Goal: Transaction & Acquisition: Purchase product/service

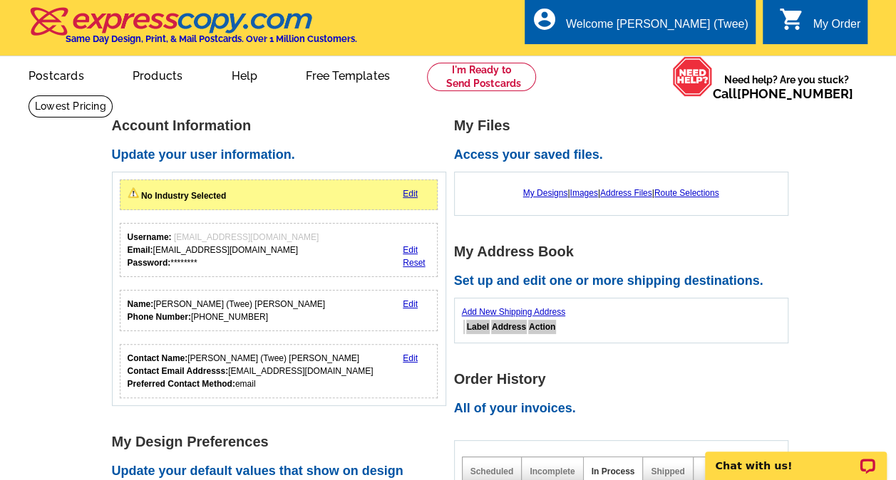
click at [852, 23] on div "My Order" at bounding box center [837, 28] width 48 height 20
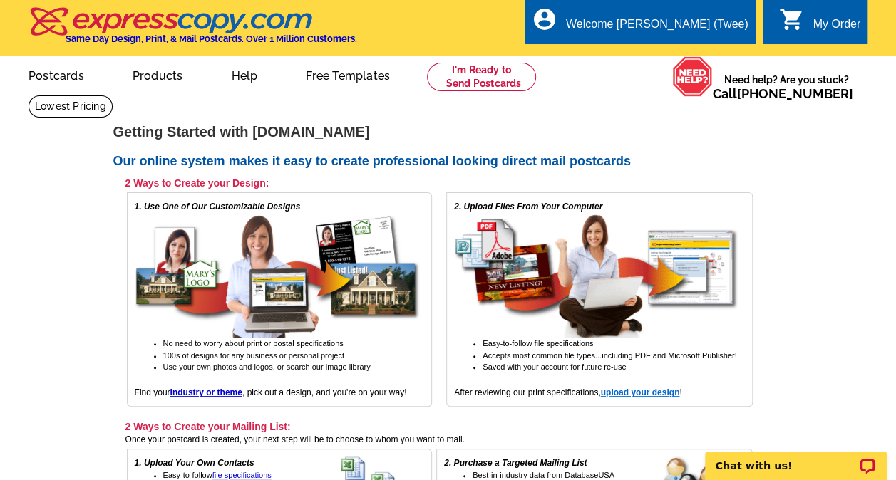
click at [651, 393] on strong "upload your design" at bounding box center [640, 393] width 79 height 10
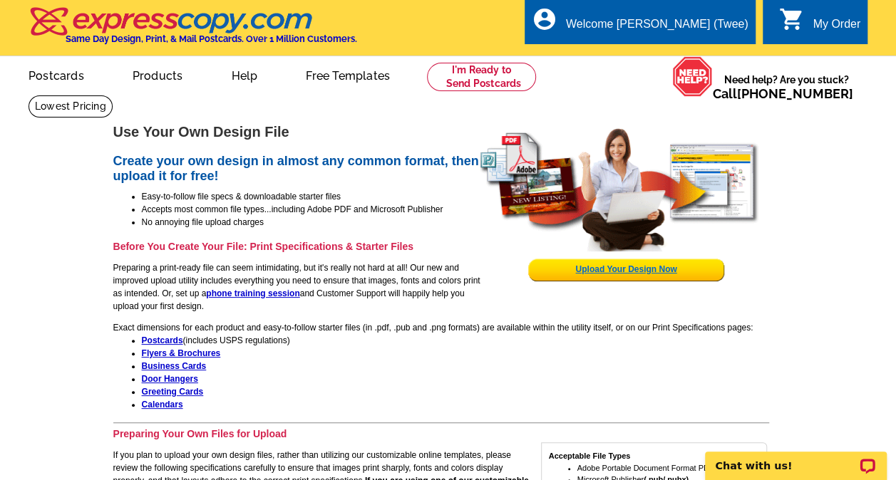
click at [654, 267] on link "Upload Your Design Now" at bounding box center [625, 269] width 101 height 10
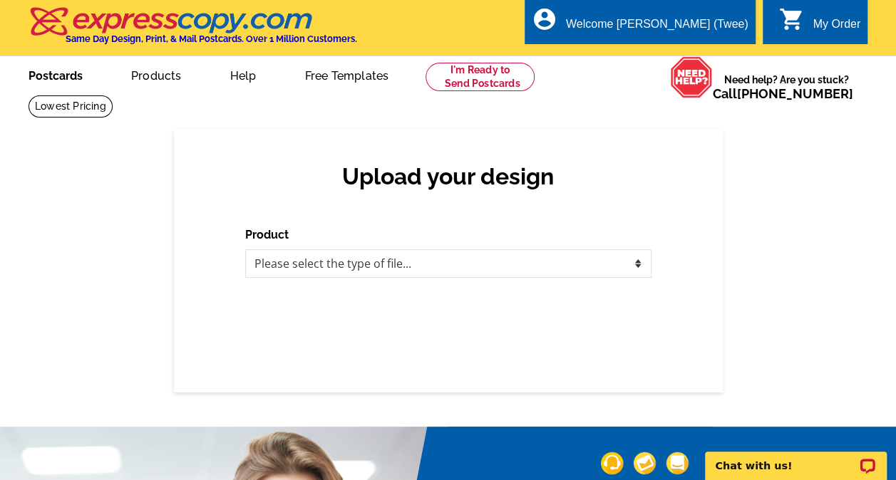
click at [70, 80] on link "Postcards" at bounding box center [56, 74] width 100 height 33
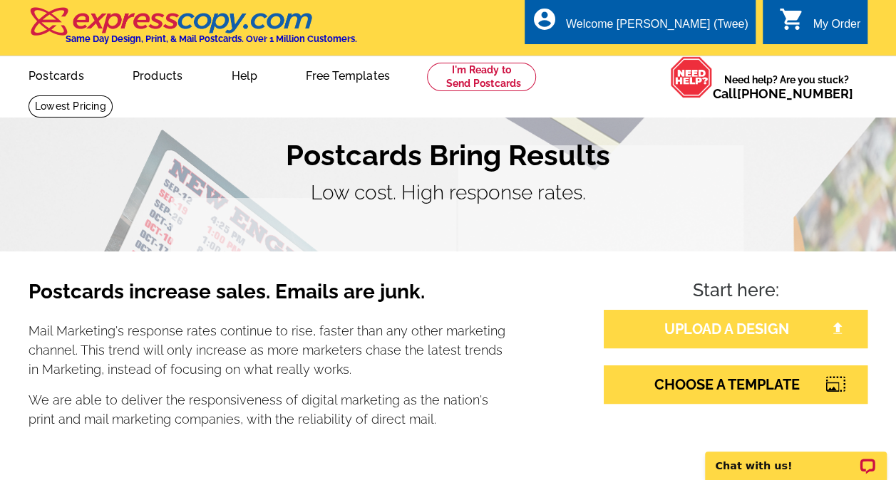
click at [728, 339] on link "UPLOAD A DESIGN" at bounding box center [736, 329] width 264 height 38
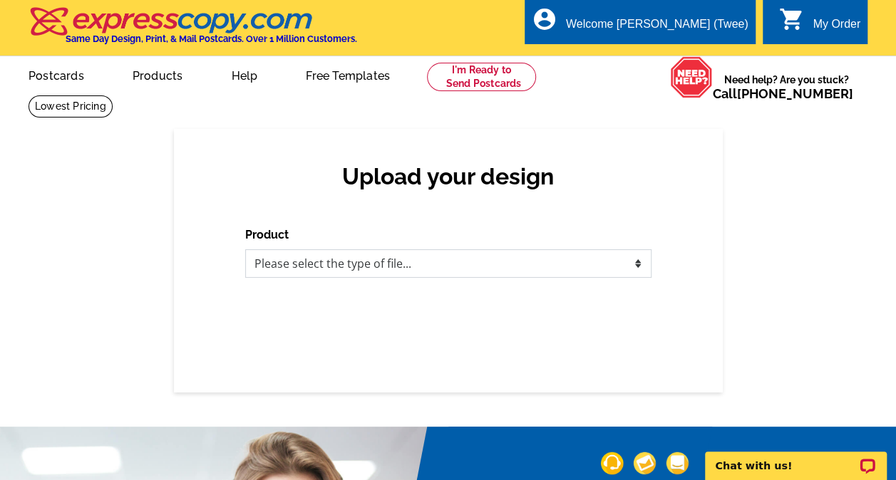
click at [560, 265] on select "Please select the type of file... Postcards Business Cards Letters and flyers G…" at bounding box center [448, 263] width 406 height 29
click at [542, 264] on select "Please select the type of file... Postcards Business Cards Letters and flyers G…" at bounding box center [448, 263] width 406 height 29
click at [638, 262] on select "Please select the type of file... Postcards Business Cards Letters and flyers G…" at bounding box center [448, 263] width 406 height 29
select select "2"
click at [245, 250] on select "Please select the type of file... Postcards Business Cards Letters and flyers G…" at bounding box center [448, 263] width 406 height 29
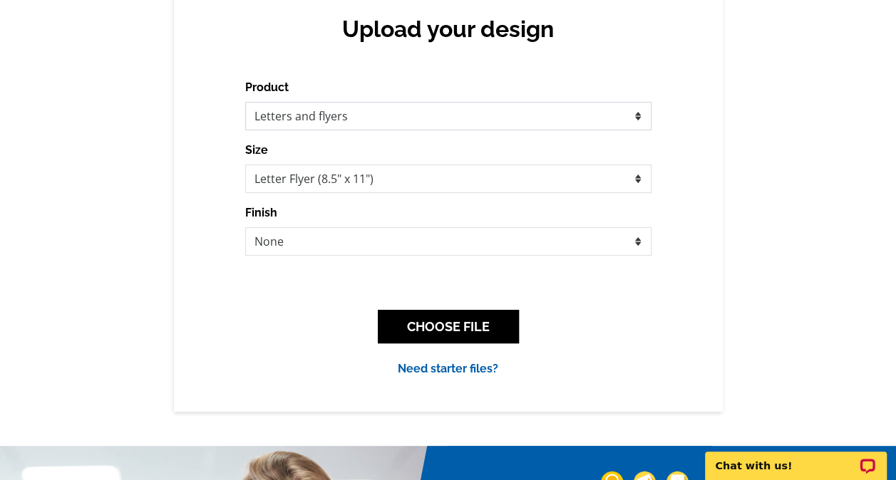
scroll to position [148, 0]
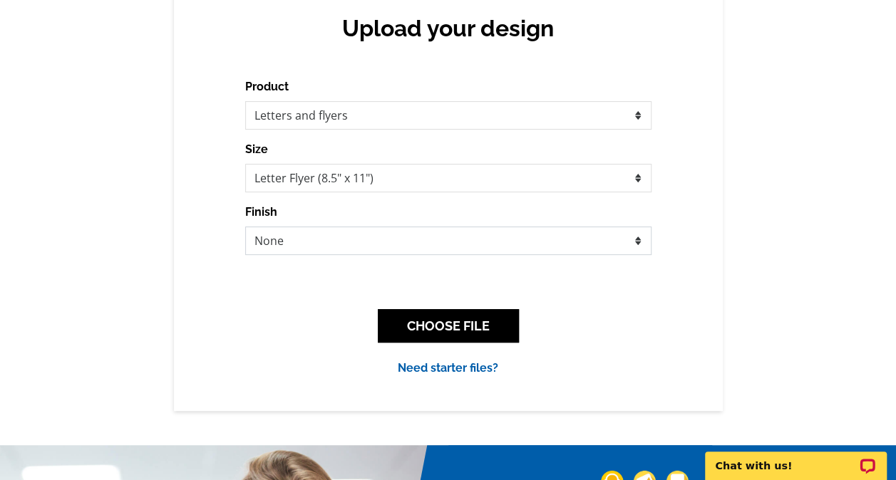
click at [582, 241] on select "None Envelope Mailer Bi-fold Mailer Tri-fold Mailer" at bounding box center [448, 241] width 406 height 29
click at [578, 242] on select "None Envelope Mailer Bi-fold Mailer Tri-fold Mailer" at bounding box center [448, 241] width 406 height 29
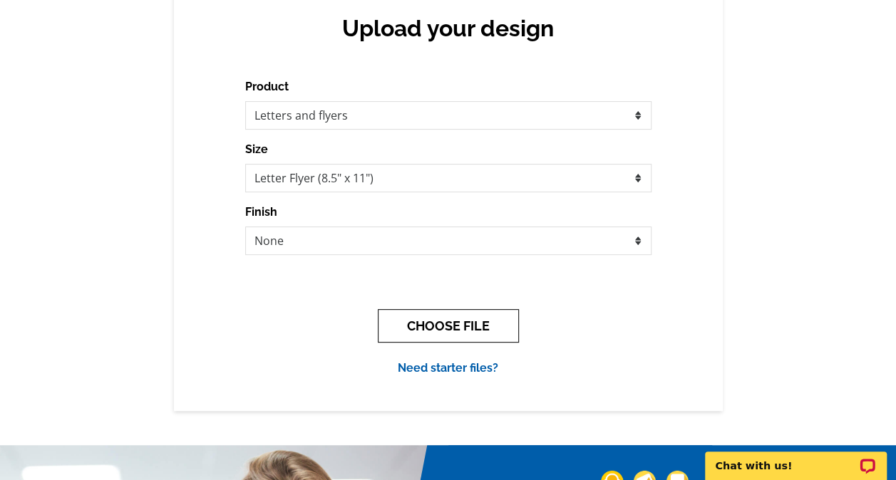
click at [505, 328] on button "CHOOSE FILE" at bounding box center [448, 325] width 141 height 33
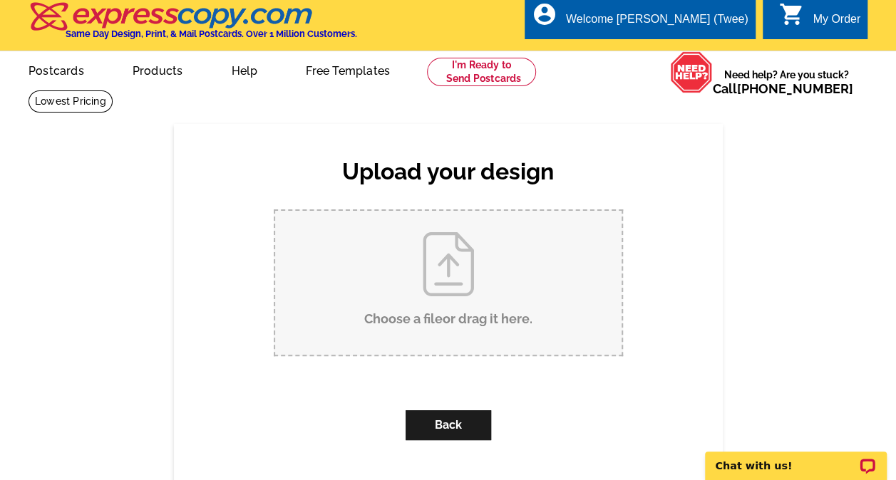
scroll to position [0, 0]
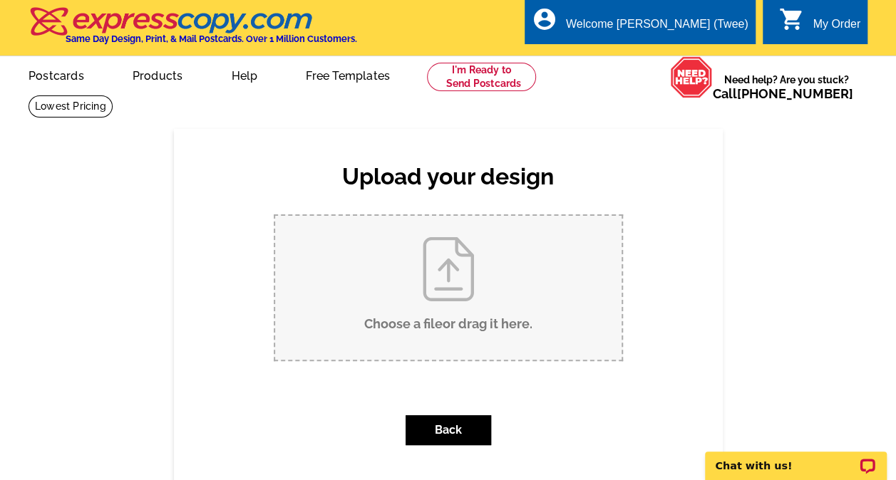
click at [464, 322] on input "Choose a file or drag it here ." at bounding box center [448, 288] width 346 height 144
type input "C:\fakepath\46743-Crosswick-Street-Canton-MI-48187-pdf_flyer_promotional.pdf"
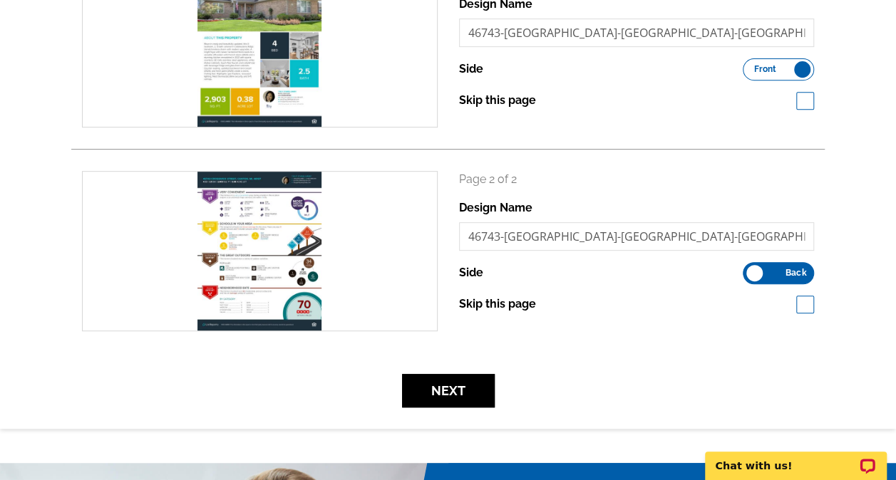
scroll to position [269, 0]
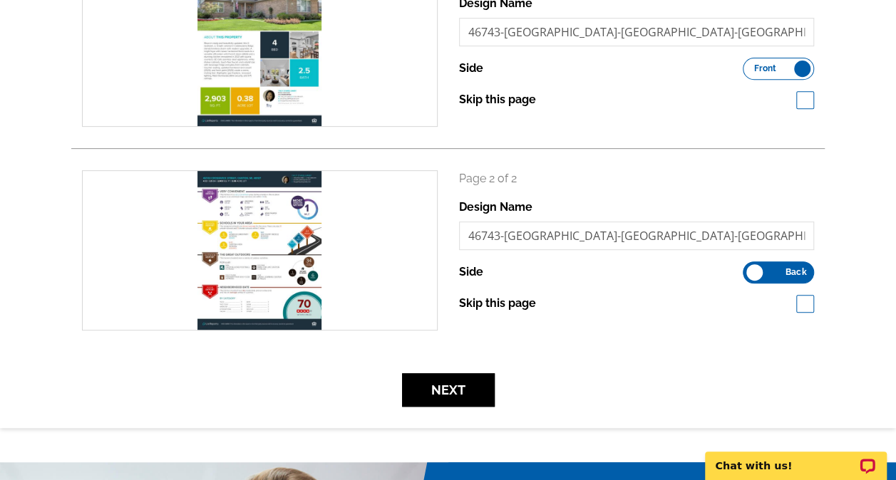
click at [793, 272] on span "Back" at bounding box center [795, 272] width 21 height 7
click at [750, 269] on input "Front Back" at bounding box center [750, 269] width 0 height 0
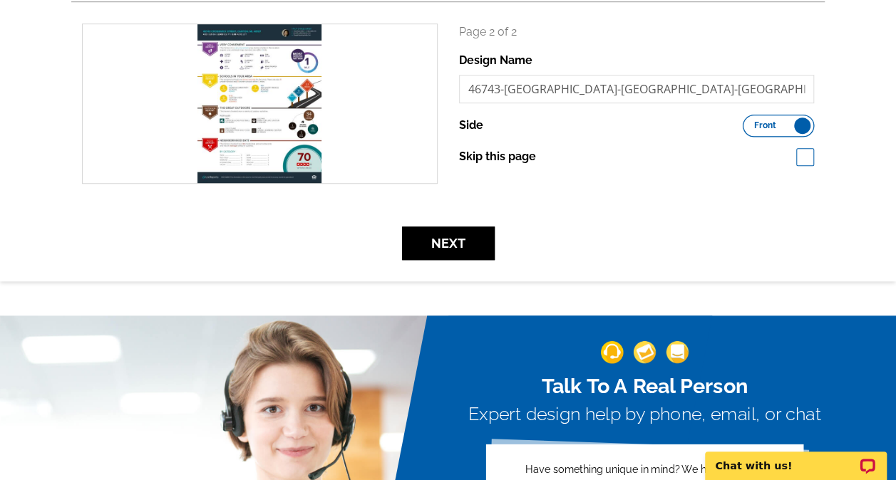
scroll to position [431, 0]
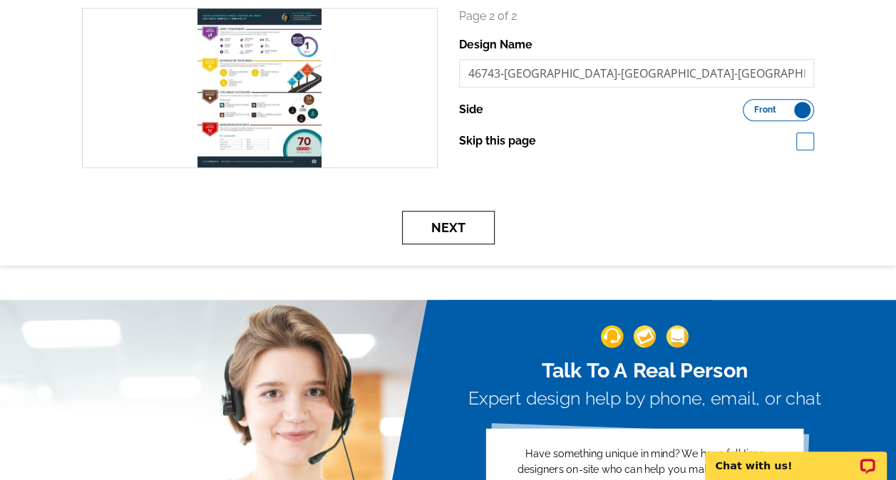
click at [438, 230] on button "Next" at bounding box center [448, 227] width 93 height 33
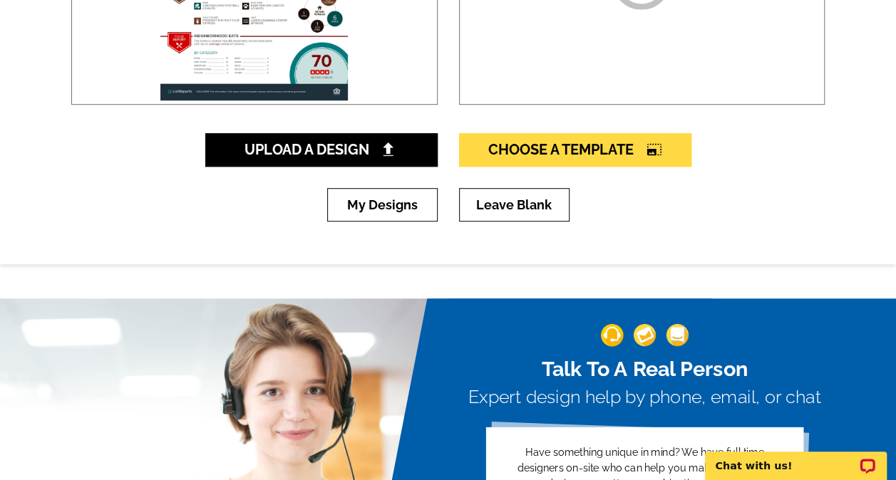
scroll to position [401, 0]
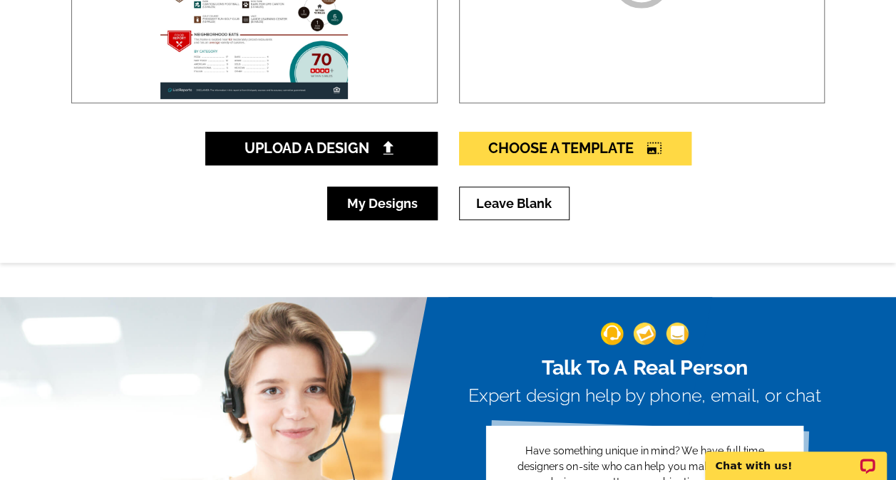
click at [392, 197] on link "My Designs" at bounding box center [382, 203] width 110 height 33
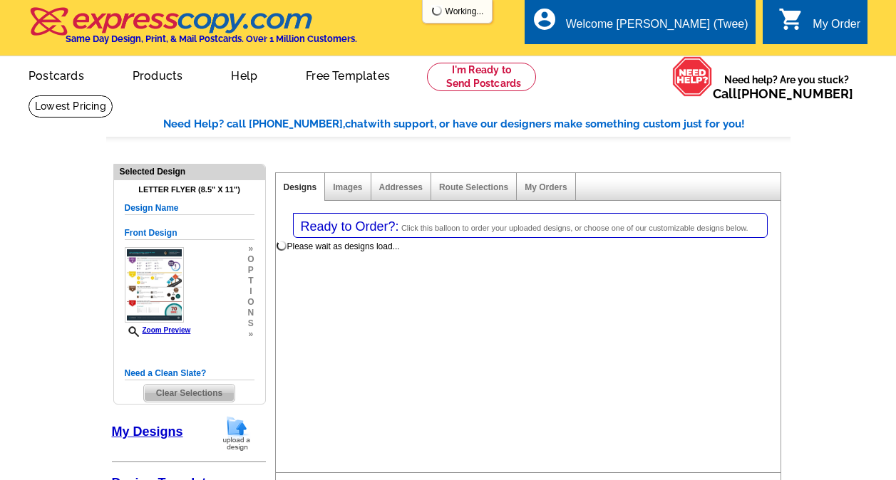
select select "2"
select select "6"
select select "back"
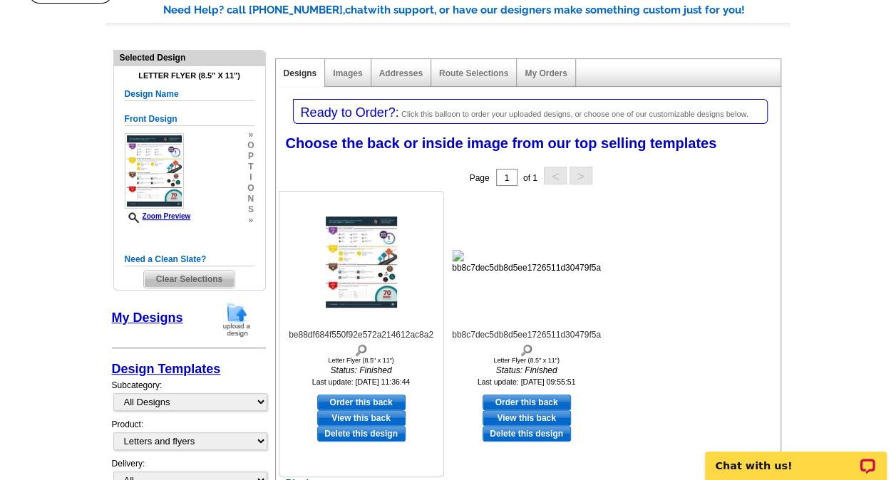
scroll to position [118, 0]
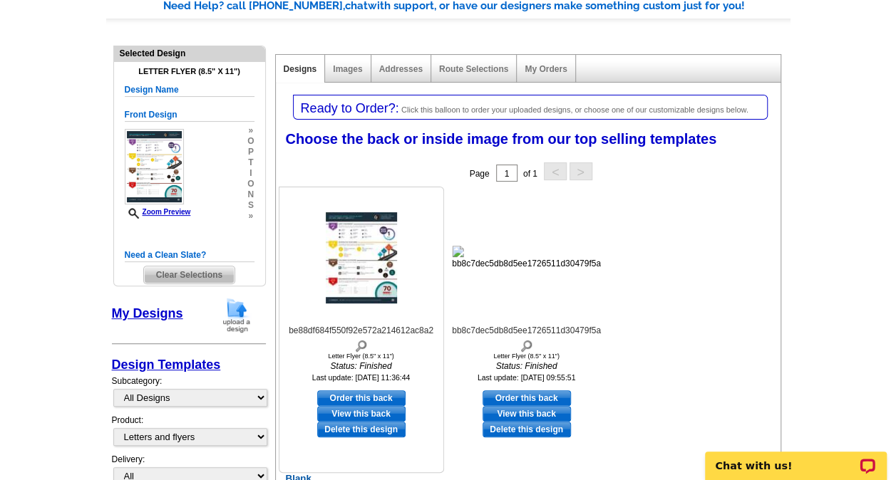
click at [392, 433] on link "Delete this design" at bounding box center [361, 430] width 88 height 16
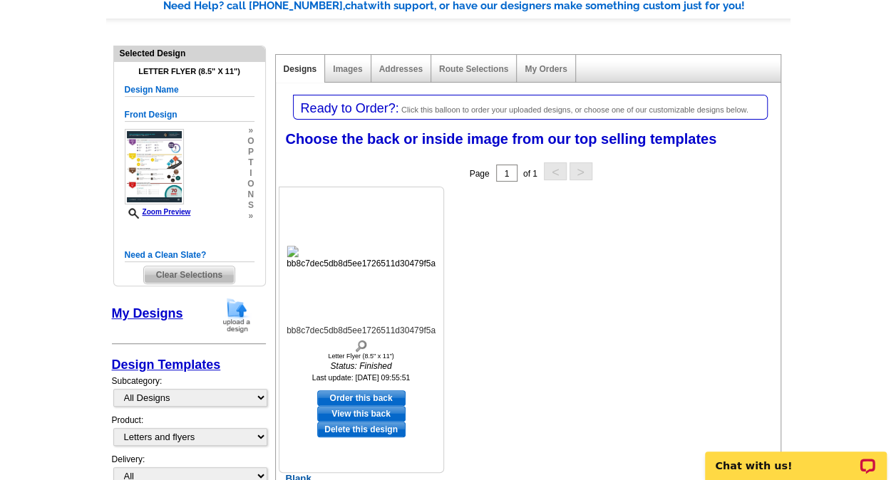
click at [425, 264] on img at bounding box center [361, 258] width 149 height 24
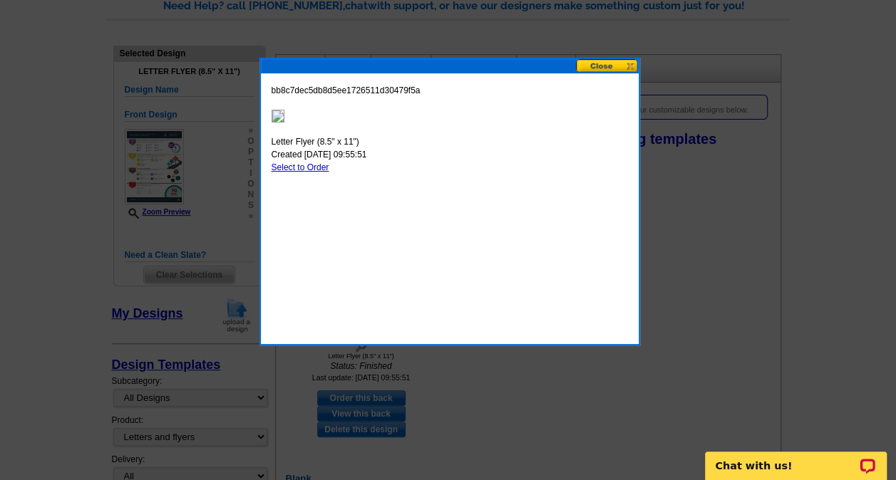
click at [600, 63] on button at bounding box center [607, 66] width 63 height 14
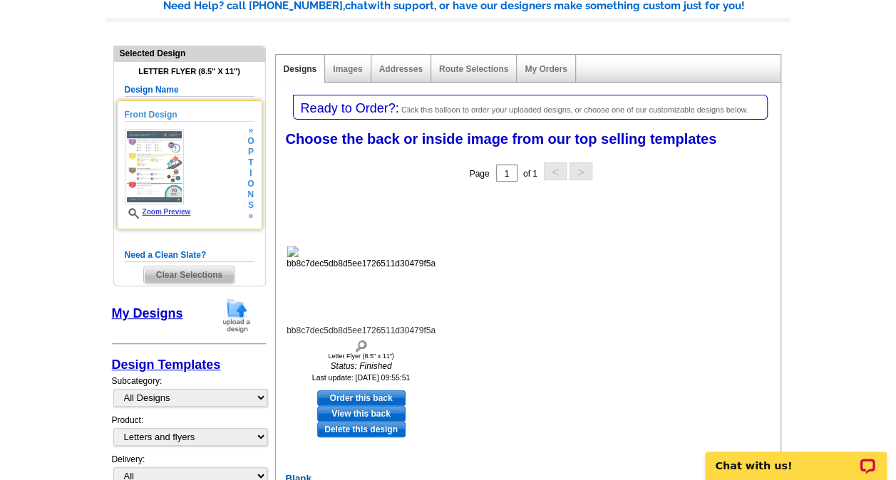
click at [172, 214] on link "Zoom Preview" at bounding box center [158, 212] width 66 height 8
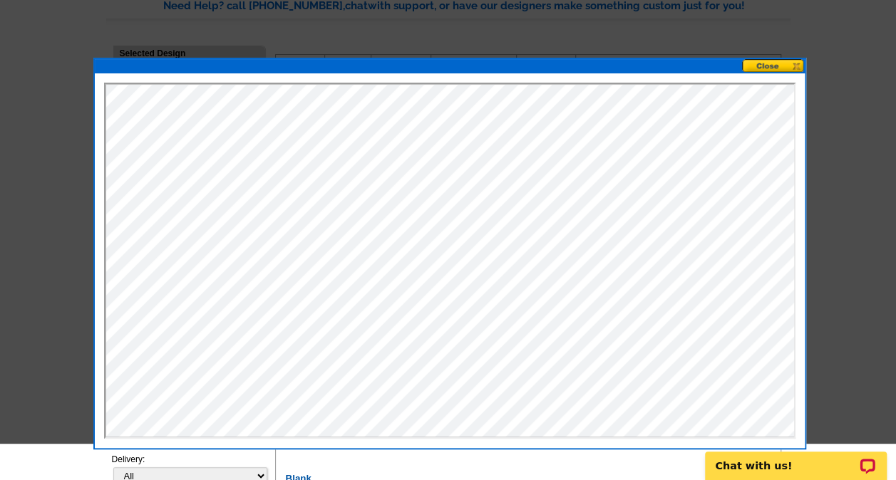
scroll to position [0, 0]
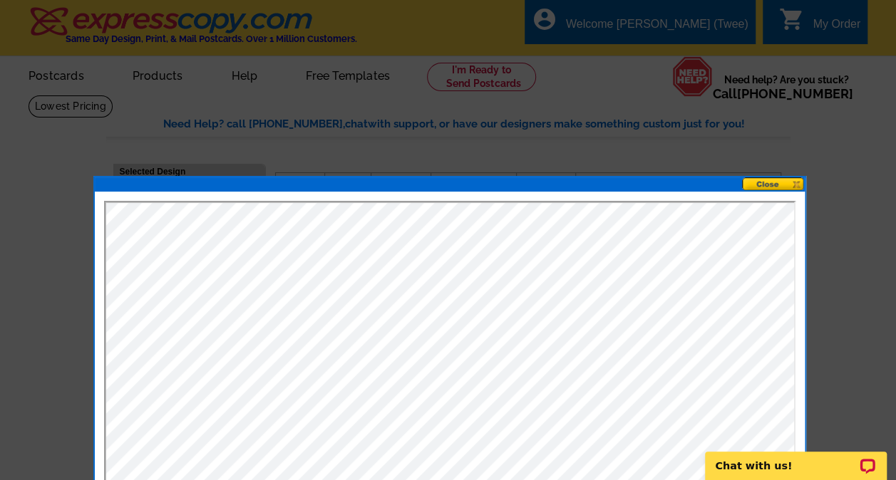
click at [771, 182] on button at bounding box center [773, 184] width 63 height 14
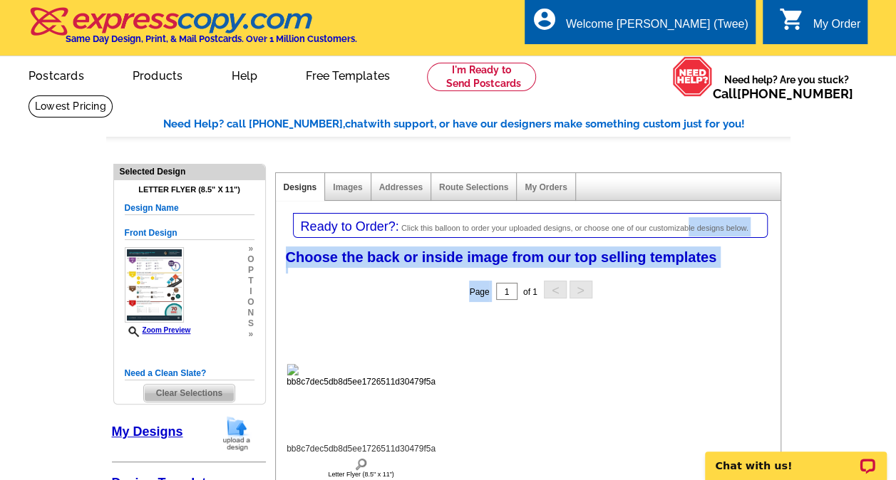
drag, startPoint x: 687, startPoint y: 218, endPoint x: 525, endPoint y: 288, distance: 176.9
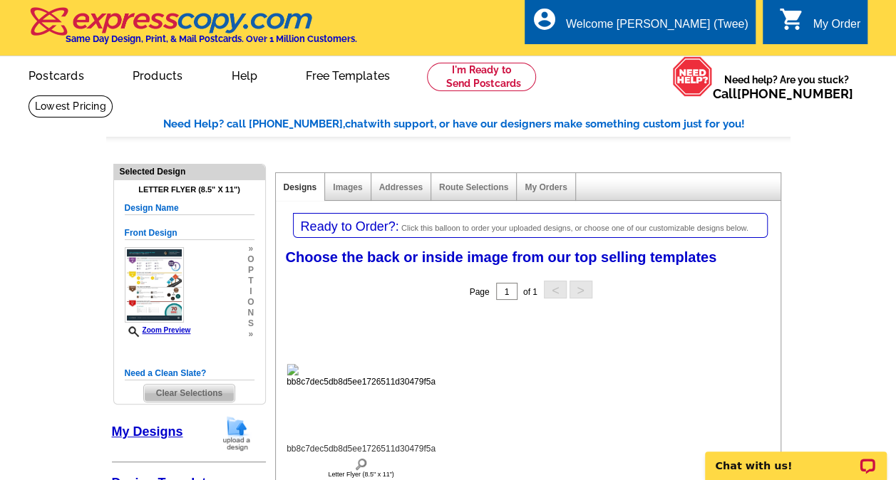
click at [391, 375] on img at bounding box center [361, 376] width 149 height 24
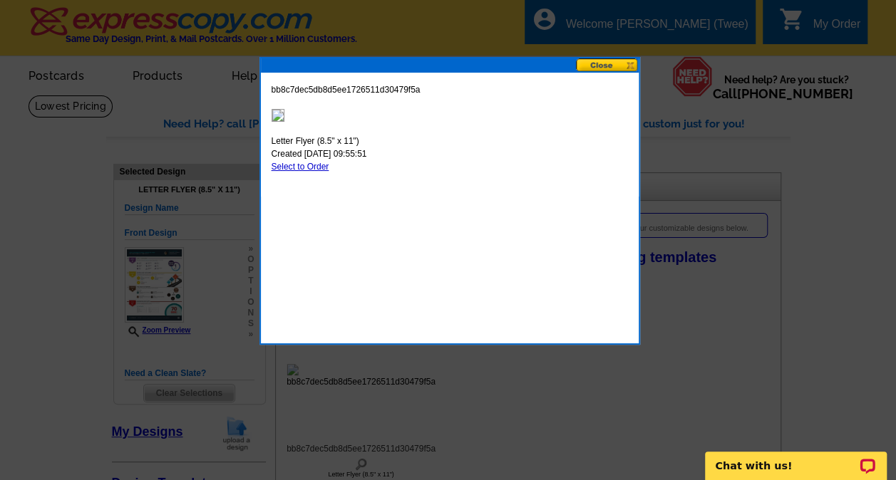
click at [590, 64] on button at bounding box center [607, 65] width 63 height 14
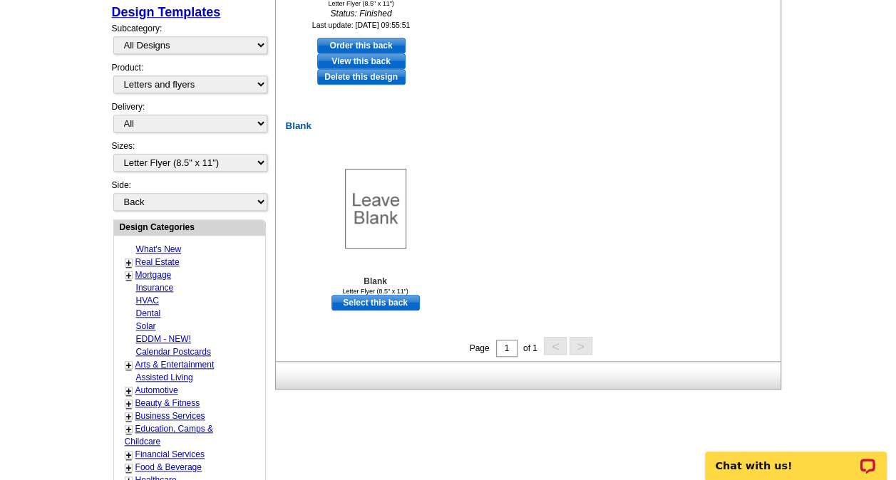
scroll to position [470, 0]
click at [378, 80] on link "Delete this design" at bounding box center [361, 78] width 88 height 16
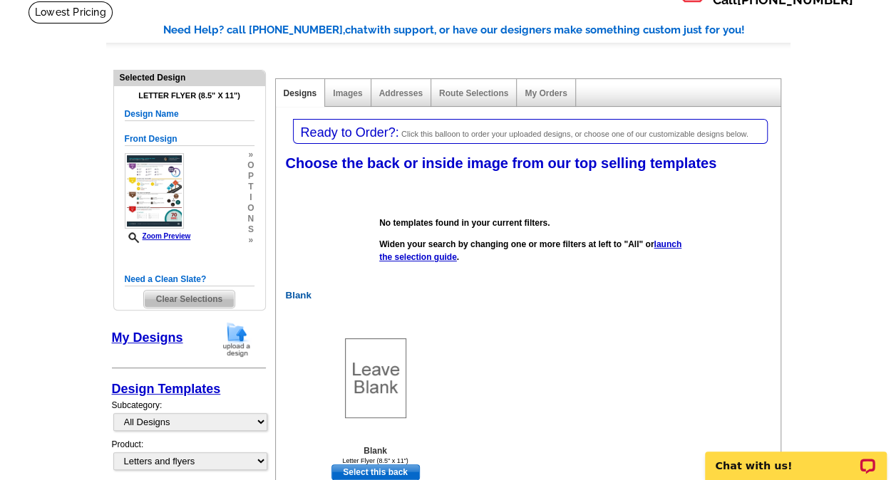
scroll to position [93, 0]
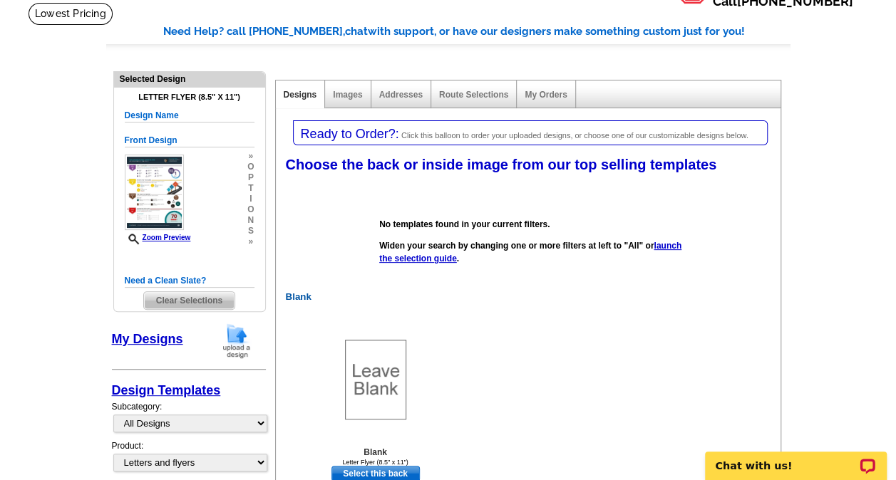
click at [175, 305] on span "Clear Selections" at bounding box center [189, 300] width 91 height 17
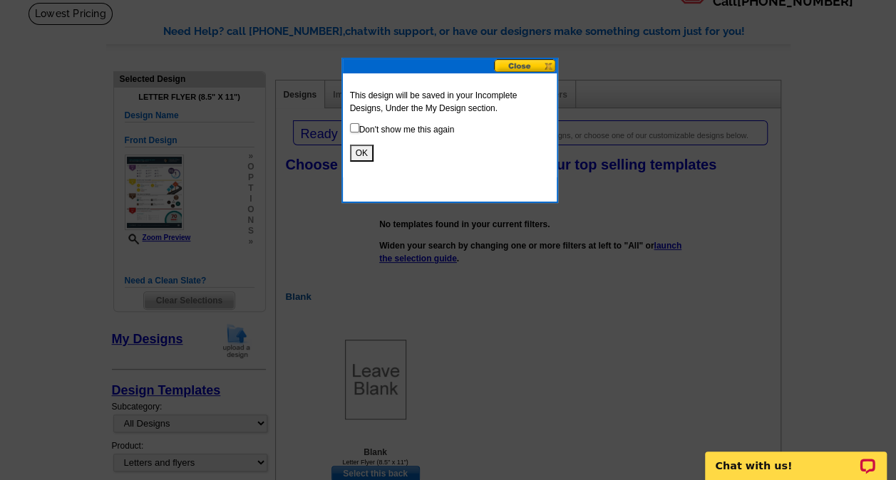
click at [358, 151] on button "OK" at bounding box center [362, 153] width 24 height 17
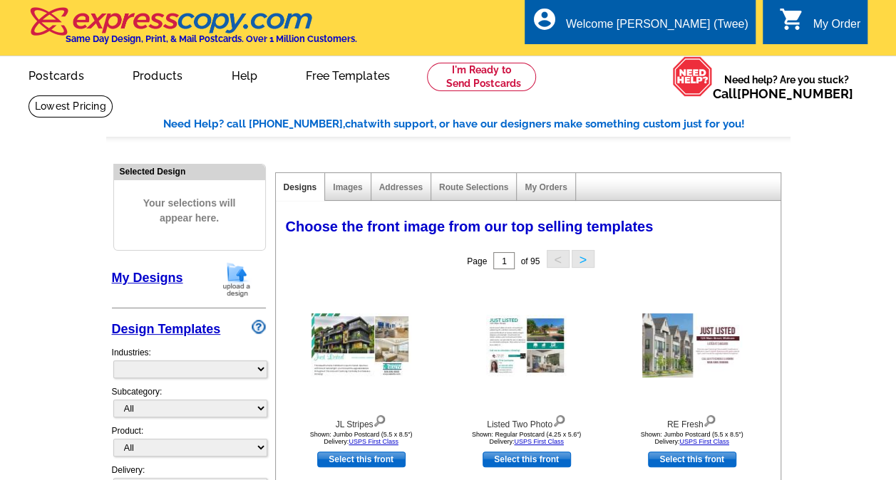
select select "785"
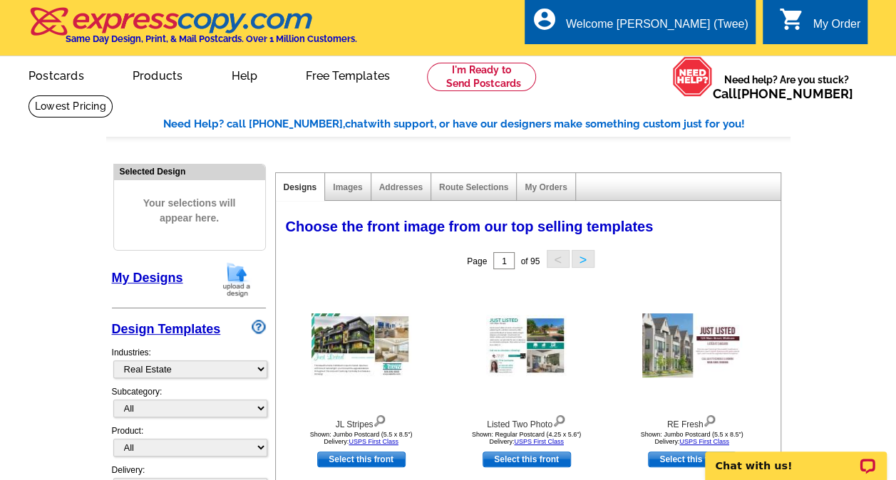
click at [237, 274] on img at bounding box center [236, 280] width 37 height 36
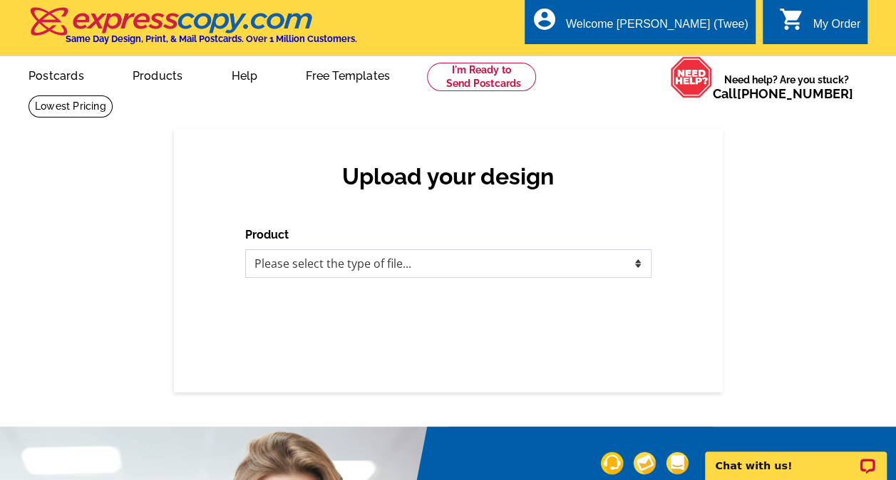
click at [494, 265] on select "Please select the type of file... Postcards Business Cards Letters and flyers G…" at bounding box center [448, 263] width 406 height 29
select select "2"
click at [245, 250] on select "Please select the type of file... Postcards Business Cards Letters and flyers G…" at bounding box center [448, 263] width 406 height 29
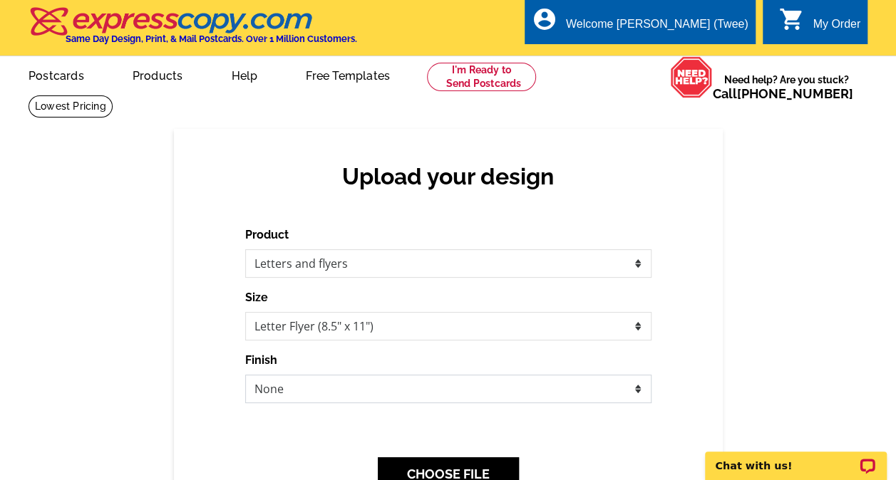
click at [432, 396] on select "None Envelope Mailer Bi-fold Mailer Tri-fold Mailer" at bounding box center [448, 389] width 406 height 29
click at [694, 403] on div "Upload your design Product Please select the type of file... Postcards Business…" at bounding box center [448, 344] width 549 height 430
click at [476, 466] on button "CHOOSE FILE" at bounding box center [448, 474] width 141 height 33
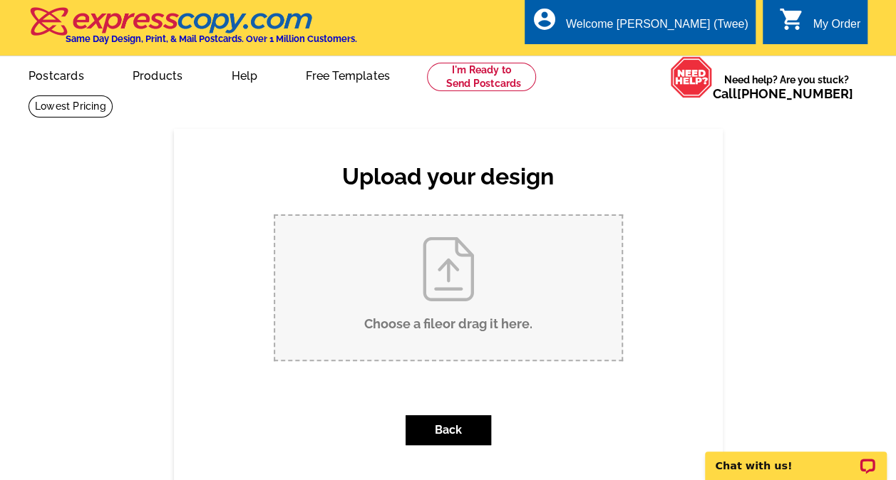
click at [498, 332] on input "Choose a file or drag it here ." at bounding box center [448, 288] width 346 height 144
type input "C:\fakepath\46743-[GEOGRAPHIC_DATA]-[GEOGRAPHIC_DATA]-MI-48187-pdf_flyer_promot…"
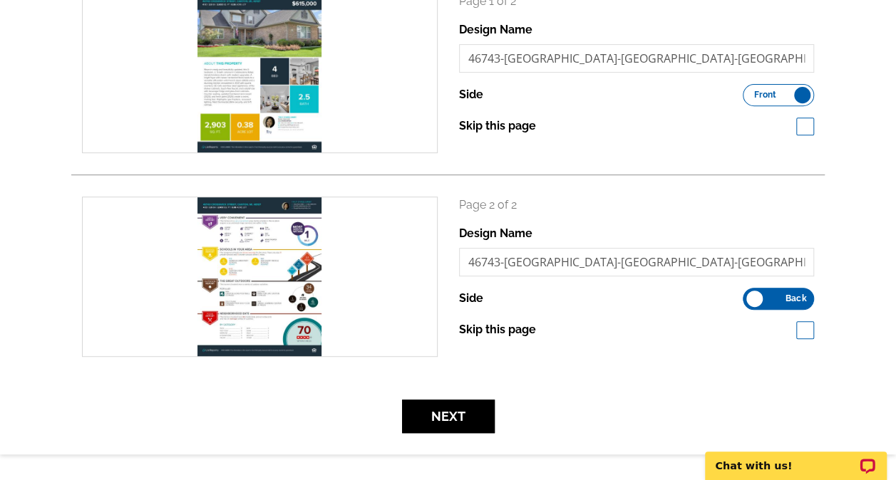
scroll to position [244, 0]
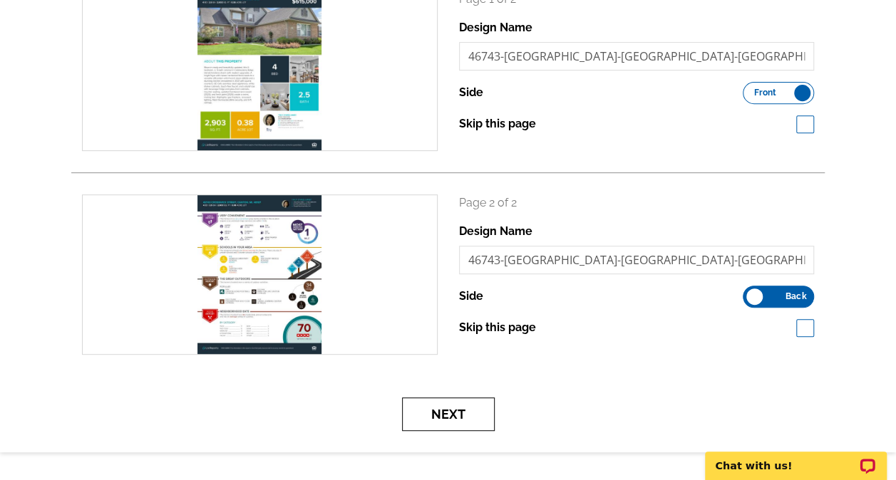
click at [470, 416] on button "Next" at bounding box center [448, 414] width 93 height 33
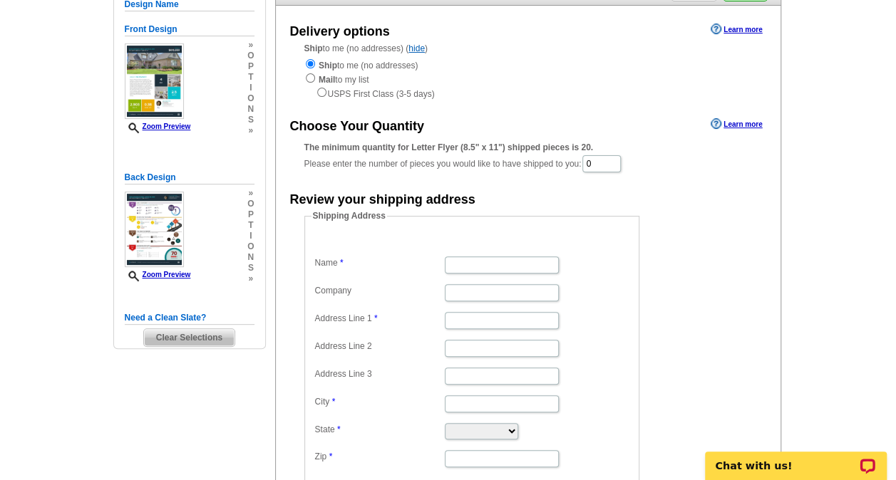
scroll to position [152, 0]
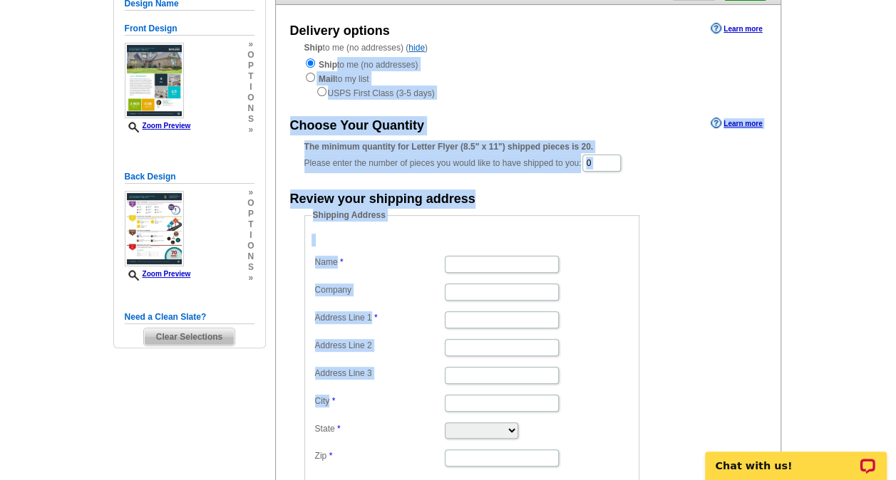
drag, startPoint x: 0, startPoint y: 0, endPoint x: 515, endPoint y: 60, distance: 518.1
click at [515, 60] on div "Delivery options Learn more Ship to me (no addresses) ( hide ) Ship to me (no a…" at bounding box center [528, 259] width 506 height 509
drag, startPoint x: 515, startPoint y: 60, endPoint x: 463, endPoint y: 87, distance: 58.0
click at [463, 87] on div "USPS First Class (3-5 days)" at bounding box center [528, 93] width 448 height 14
click at [486, 99] on div "USPS First Class (3-5 days)" at bounding box center [528, 93] width 448 height 14
